Goal: Task Accomplishment & Management: Use online tool/utility

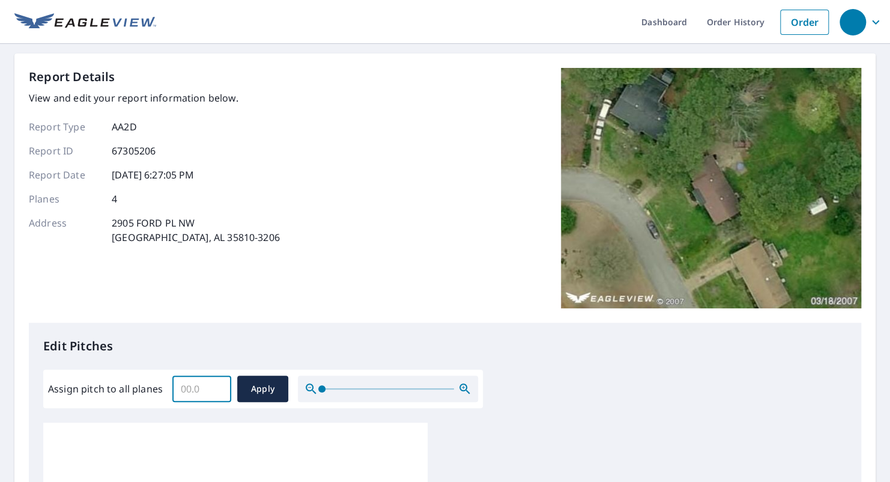
click at [200, 383] on input "Assign pitch to all planes" at bounding box center [201, 389] width 59 height 34
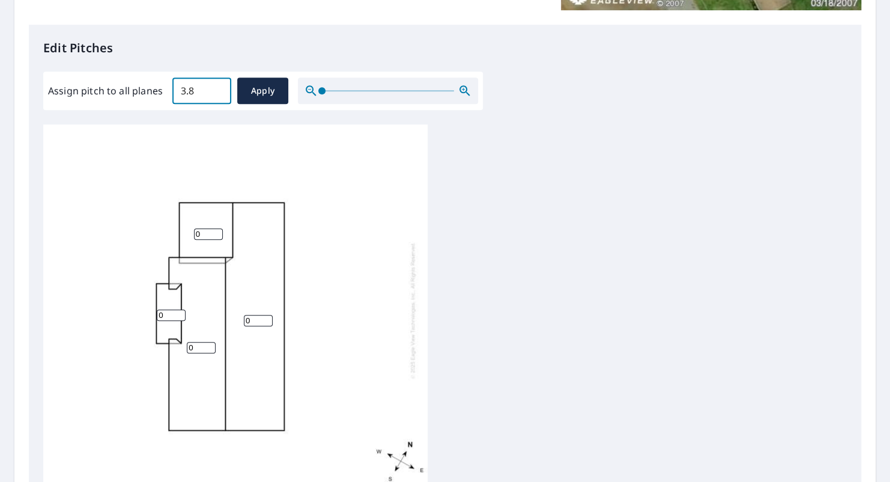
scroll to position [300, 0]
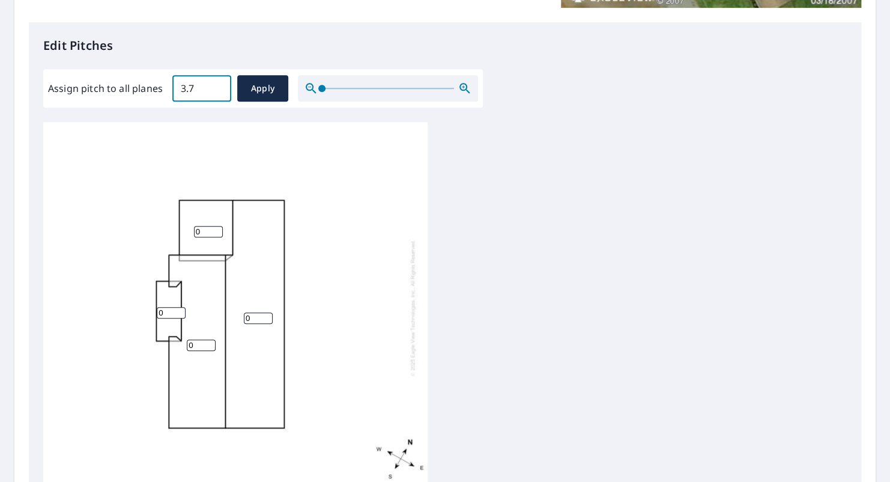
click at [219, 91] on input "3.7" at bounding box center [201, 88] width 59 height 34
click at [219, 88] on input "3.8" at bounding box center [201, 88] width 59 height 34
click at [219, 86] on input "3.9" at bounding box center [201, 88] width 59 height 34
type input "4"
click at [219, 86] on input "4" at bounding box center [201, 88] width 59 height 34
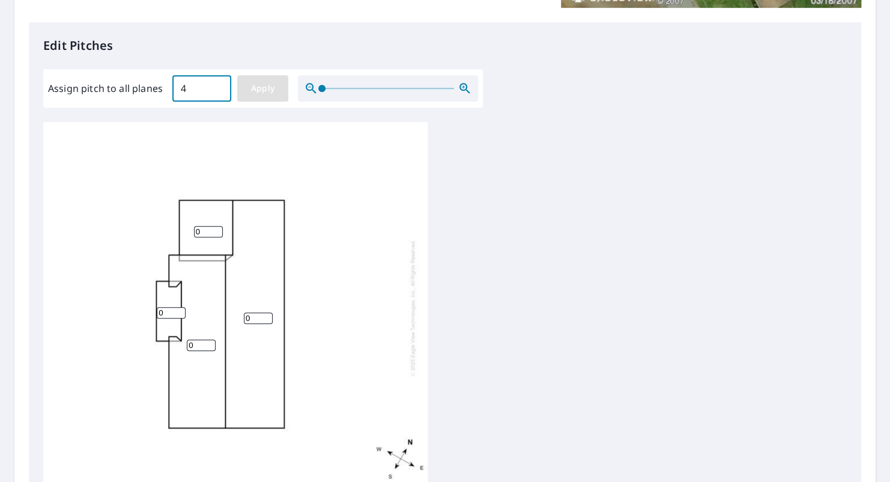
click at [267, 85] on span "Apply" at bounding box center [263, 88] width 32 height 15
type input "4"
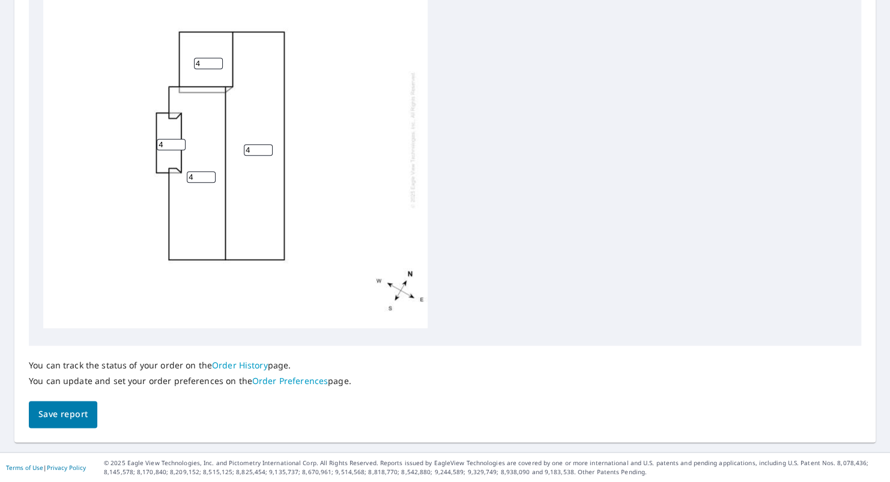
click at [61, 417] on span "Save report" at bounding box center [62, 414] width 49 height 15
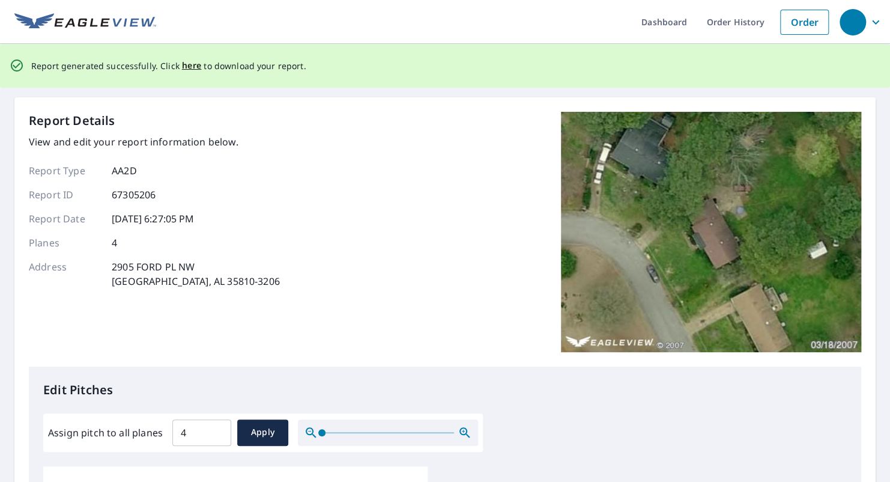
scroll to position [0, 0]
click at [195, 63] on span "here" at bounding box center [192, 65] width 20 height 15
